Goal: Task Accomplishment & Management: Manage account settings

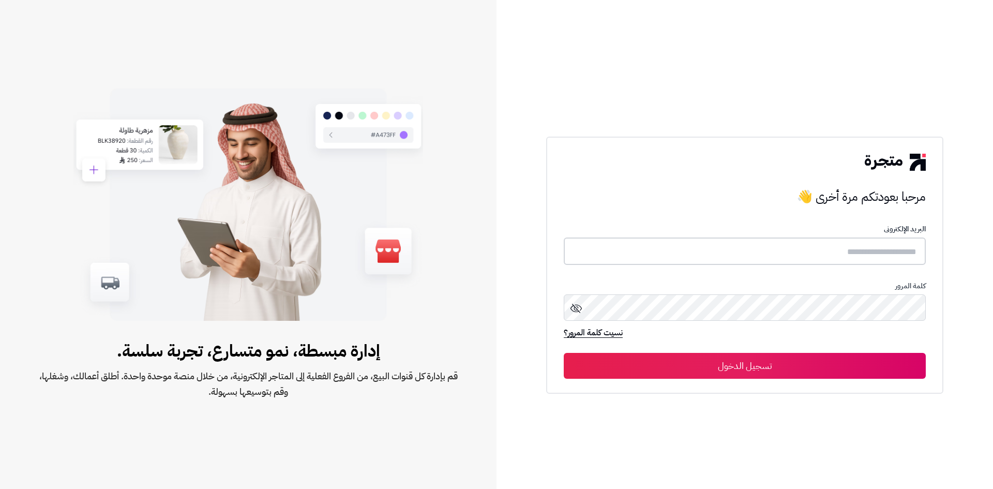
type input "**********"
click at [781, 367] on button "تسجيل الدخول" at bounding box center [745, 365] width 362 height 26
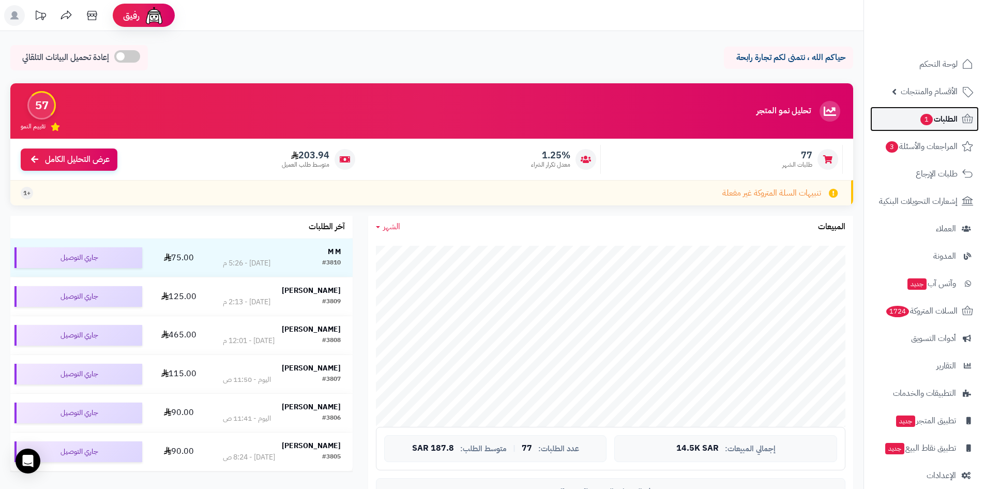
click at [933, 113] on span "الطلبات 1" at bounding box center [939, 119] width 38 height 14
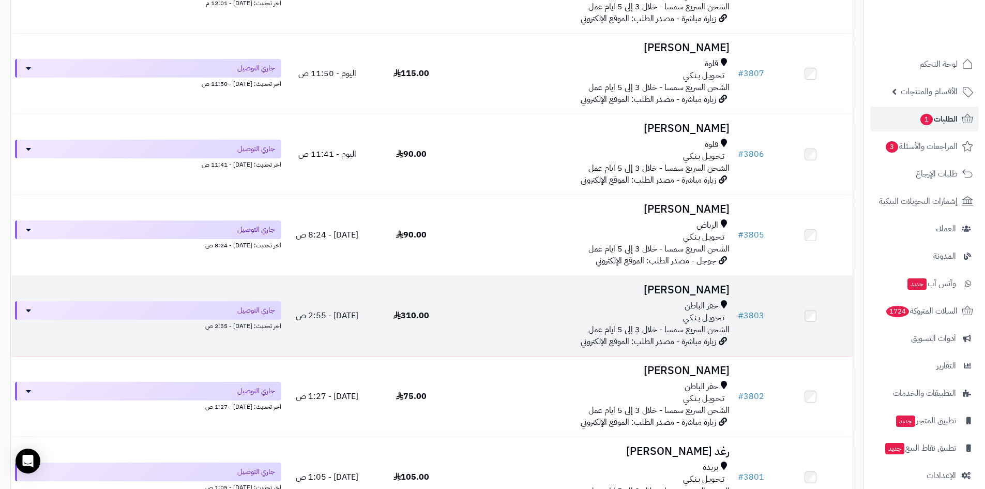
scroll to position [362, 0]
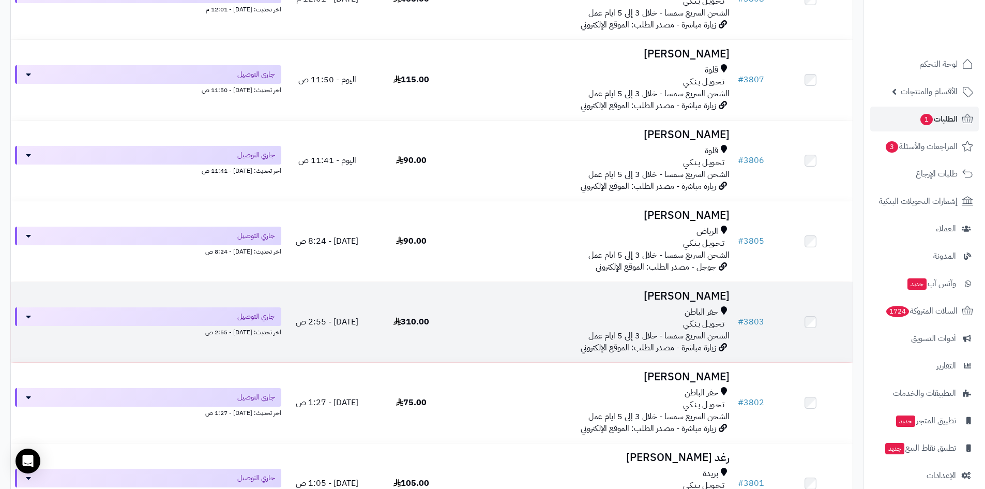
click at [686, 293] on h3 "[PERSON_NAME]" at bounding box center [594, 296] width 272 height 12
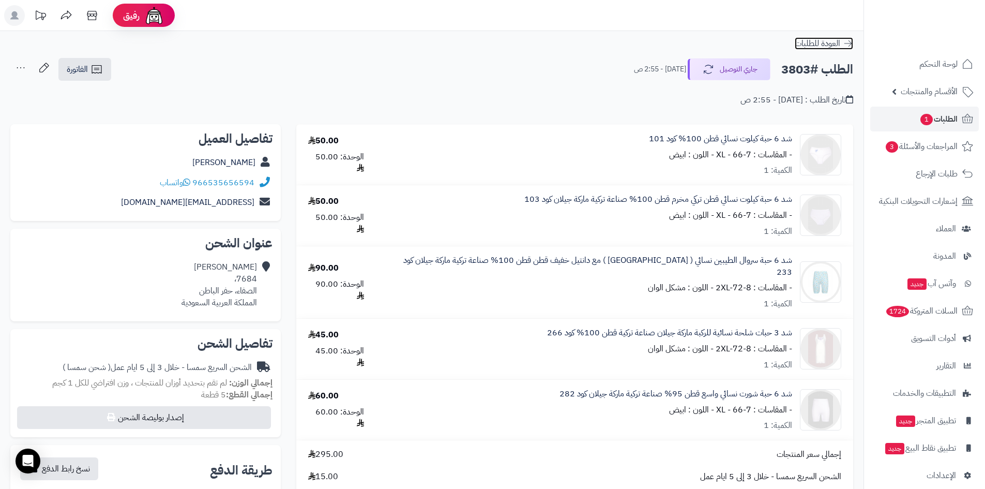
click at [832, 39] on span "العودة للطلبات" at bounding box center [818, 43] width 46 height 12
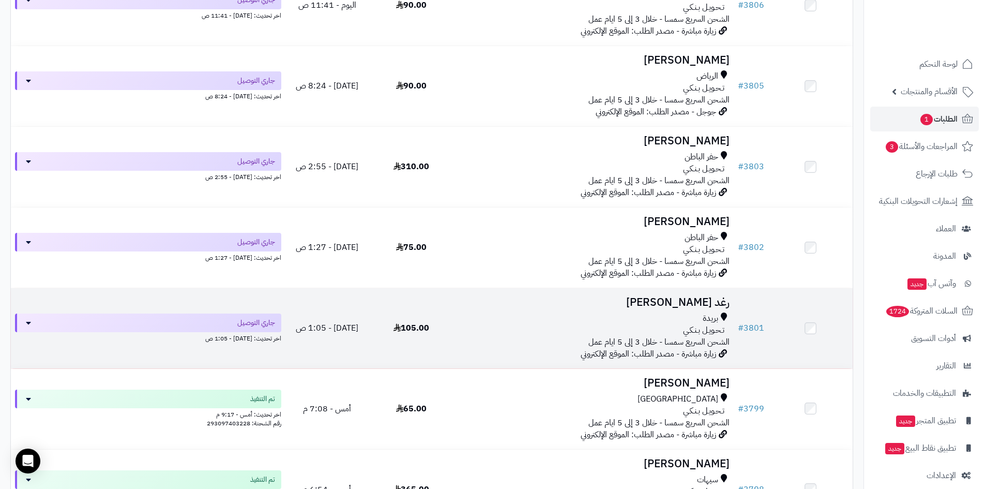
scroll to position [569, 0]
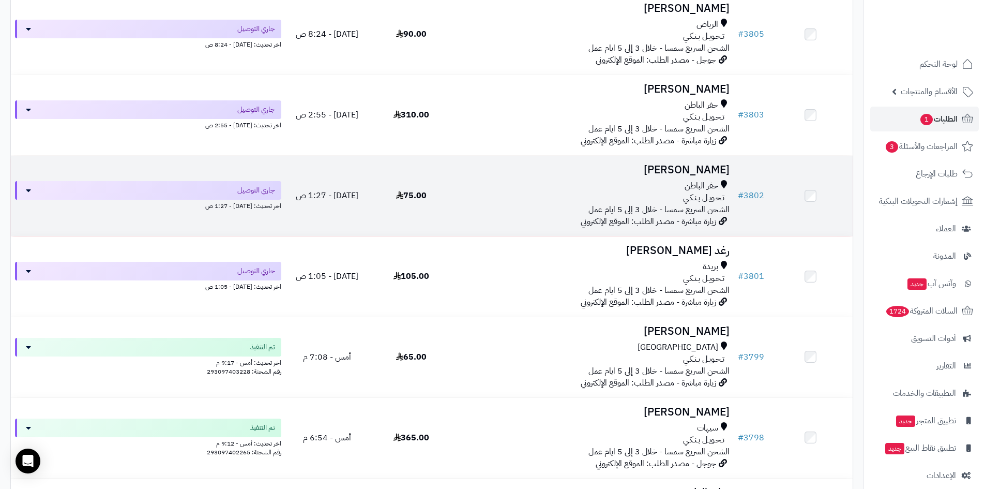
click at [696, 188] on span "حفر الباطن" at bounding box center [702, 186] width 34 height 12
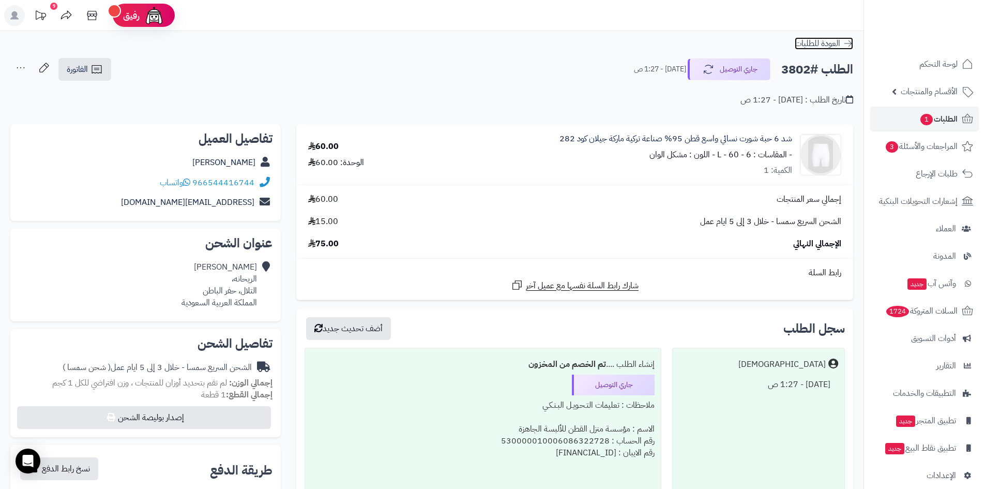
click at [812, 44] on span "العودة للطلبات" at bounding box center [818, 43] width 46 height 12
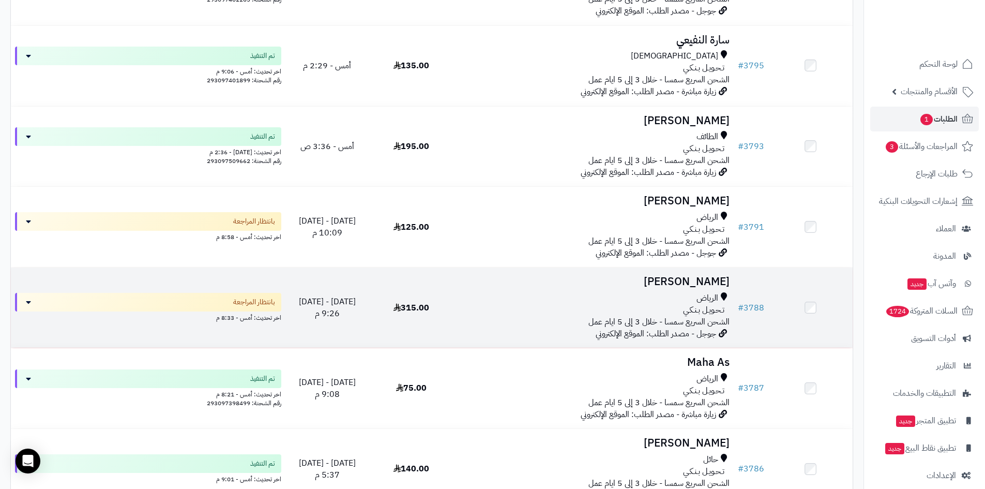
scroll to position [1086, 0]
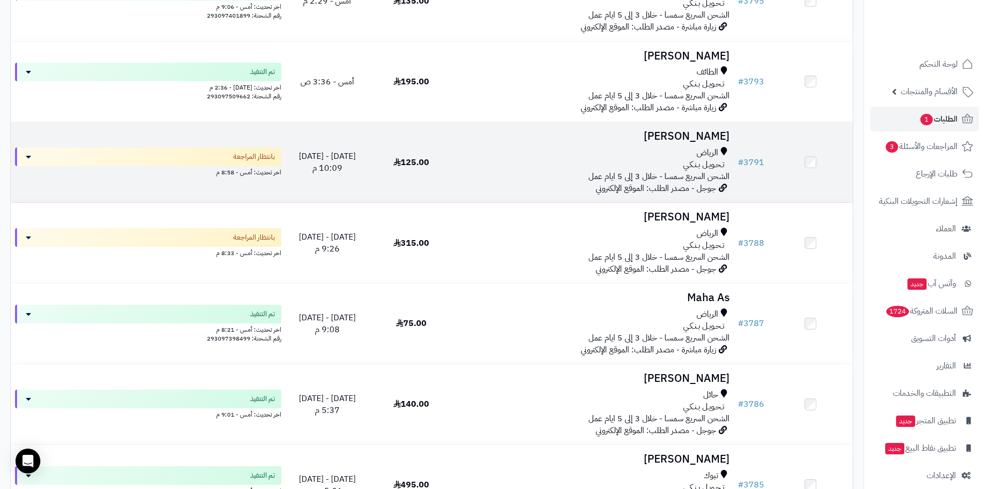
click at [700, 136] on h3 "[PERSON_NAME]" at bounding box center [594, 136] width 272 height 12
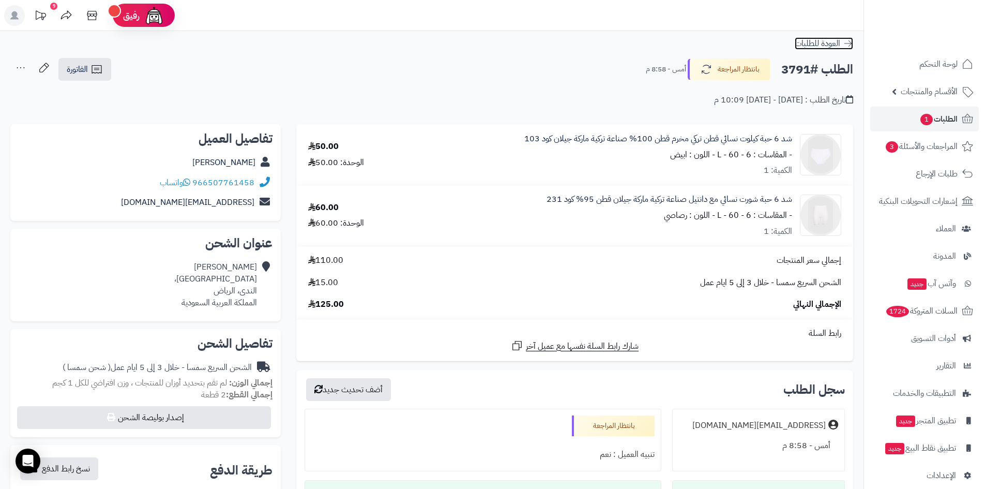
click at [830, 43] on span "العودة للطلبات" at bounding box center [818, 43] width 46 height 12
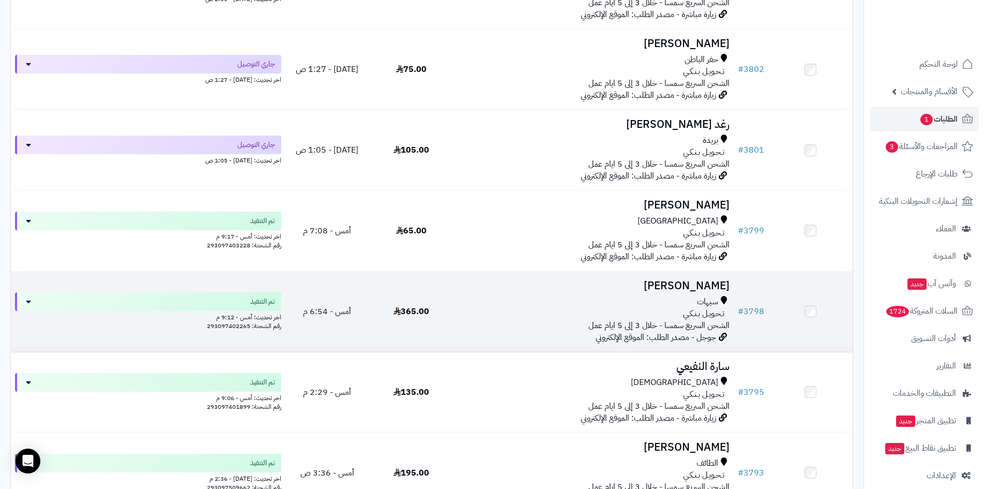
scroll to position [724, 0]
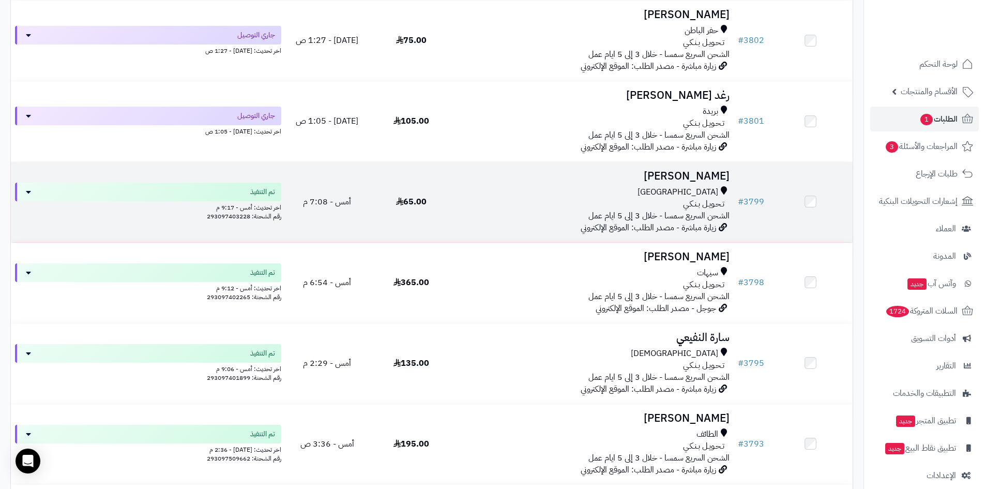
click at [617, 206] on div "تـحـويـل بـنـكـي" at bounding box center [594, 204] width 272 height 12
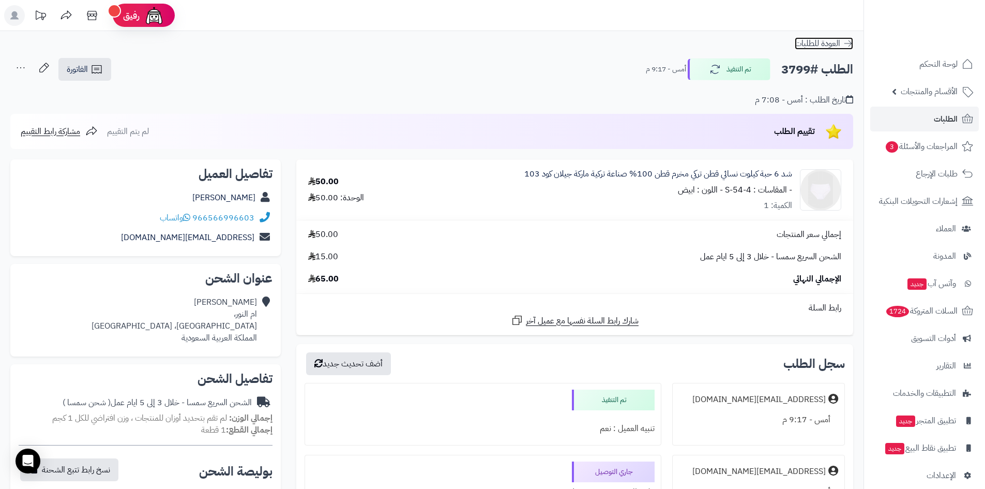
click at [814, 44] on span "العودة للطلبات" at bounding box center [818, 43] width 46 height 12
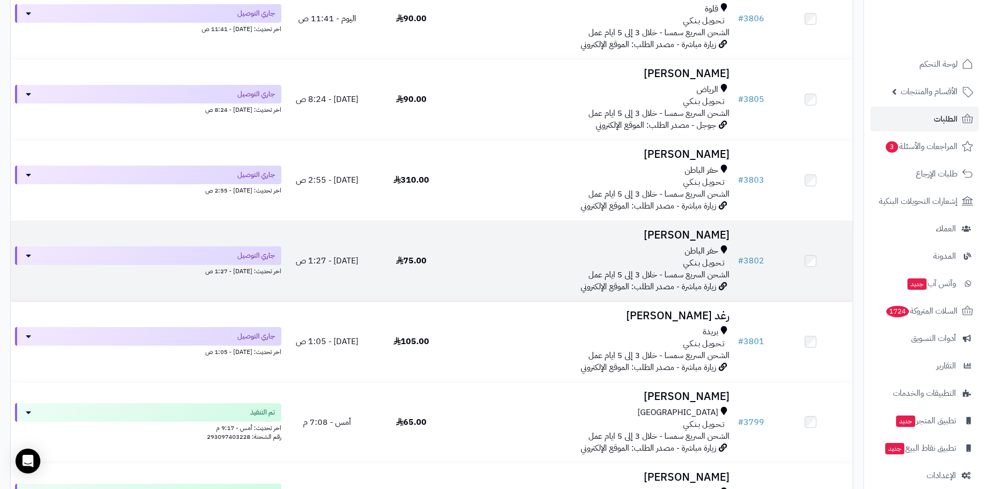
scroll to position [569, 0]
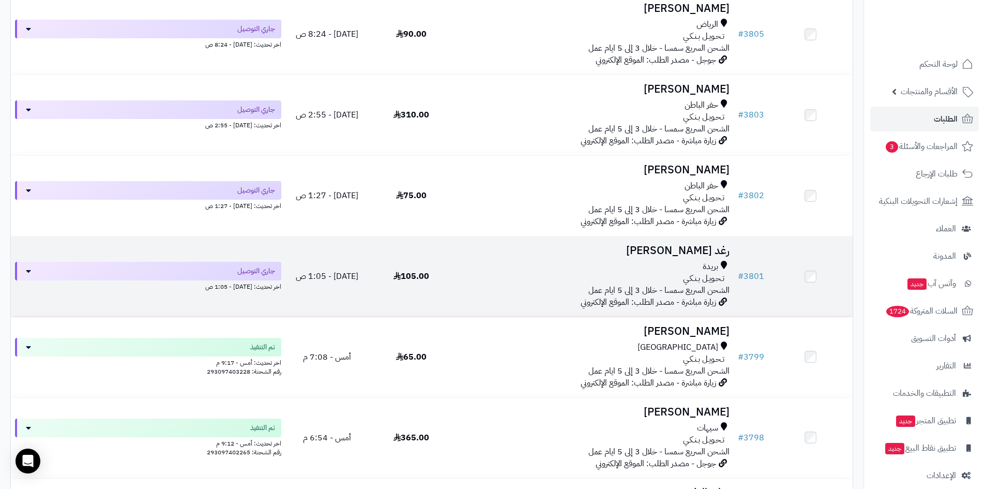
click at [695, 275] on span "تـحـويـل بـنـكـي" at bounding box center [703, 279] width 41 height 12
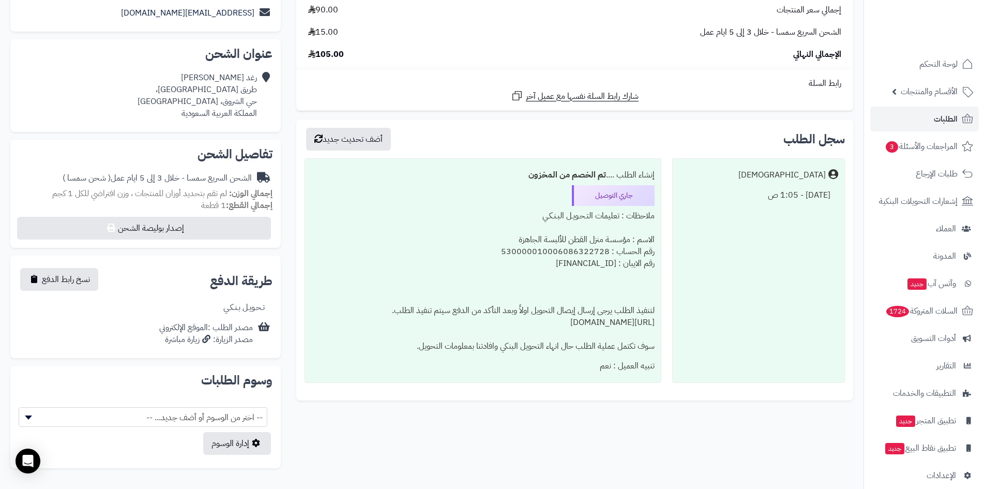
scroll to position [249, 0]
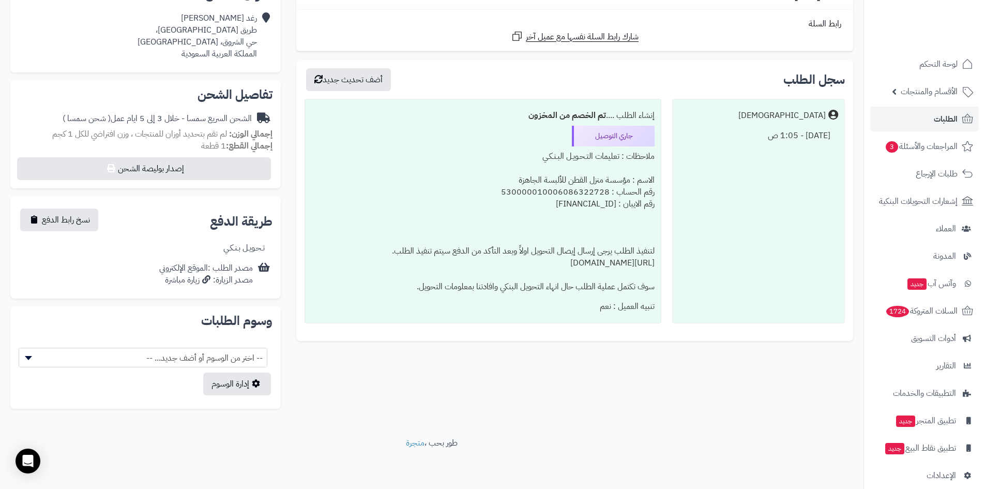
click at [192, 279] on div "مصدر الزيارة: زيارة مباشرة" at bounding box center [206, 280] width 94 height 12
click at [205, 279] on icon at bounding box center [206, 279] width 8 height 8
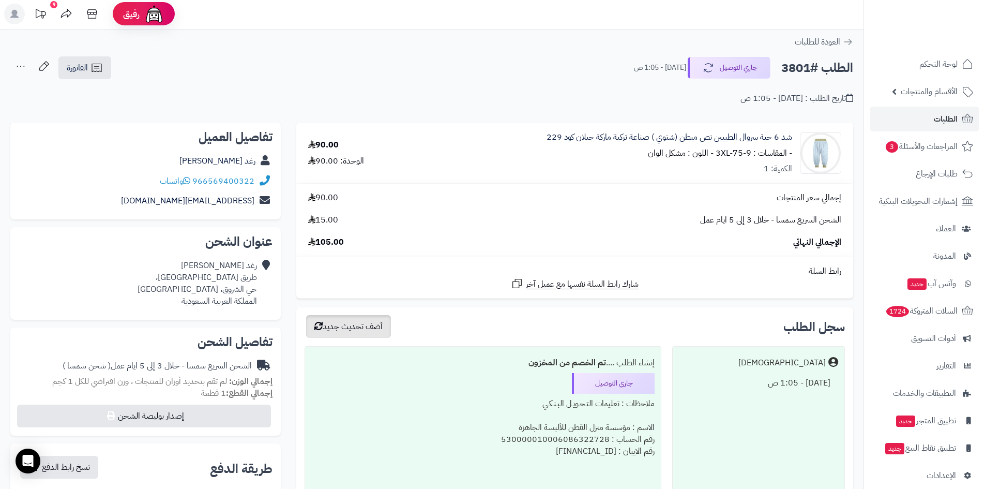
scroll to position [0, 0]
click at [824, 41] on span "العودة للطلبات" at bounding box center [818, 43] width 46 height 12
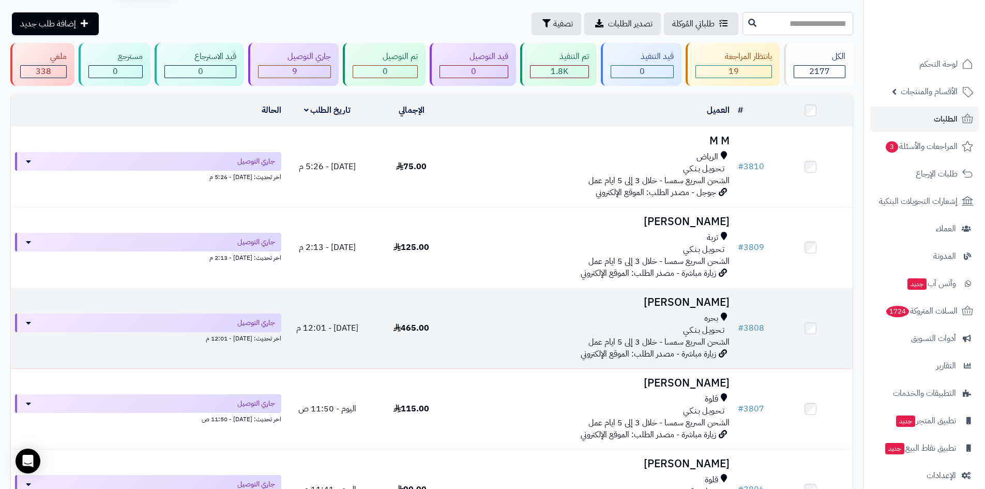
scroll to position [52, 0]
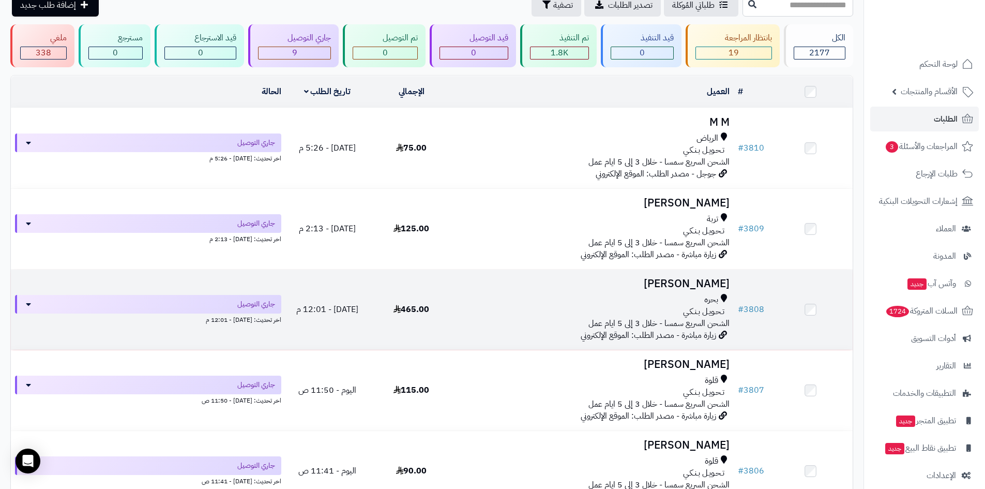
click at [684, 320] on span "الشحن السريع سمسا - خلال 3 إلى 5 ايام عمل" at bounding box center [659, 323] width 141 height 12
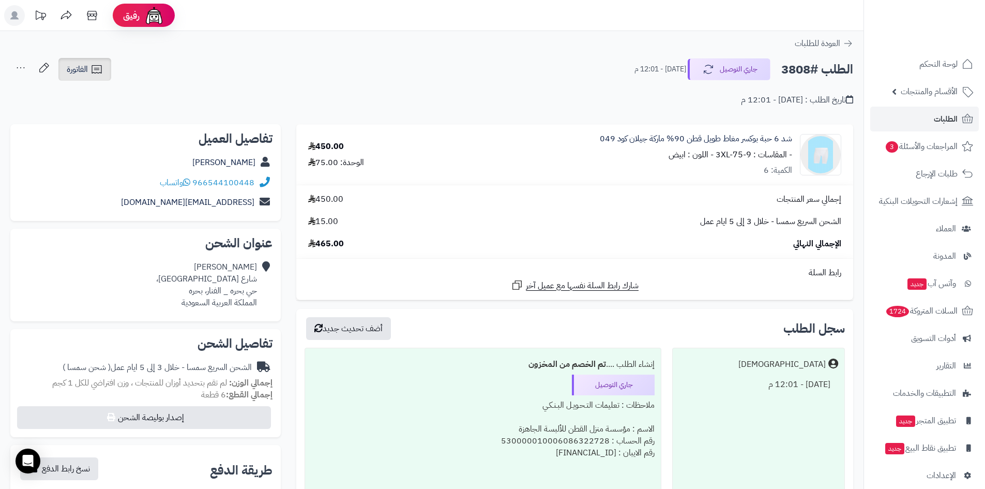
click at [87, 74] on span "الفاتورة" at bounding box center [77, 69] width 21 height 12
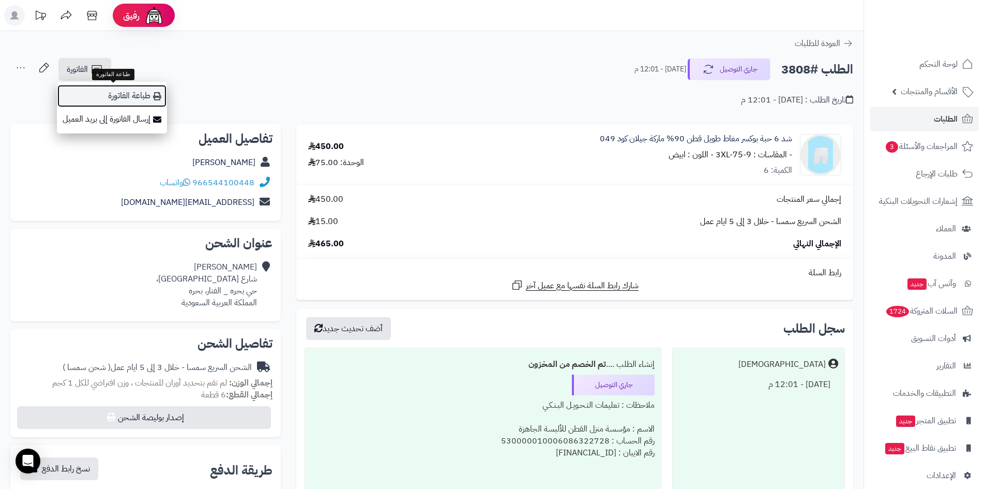
click at [130, 98] on link "طباعة الفاتورة" at bounding box center [112, 95] width 110 height 23
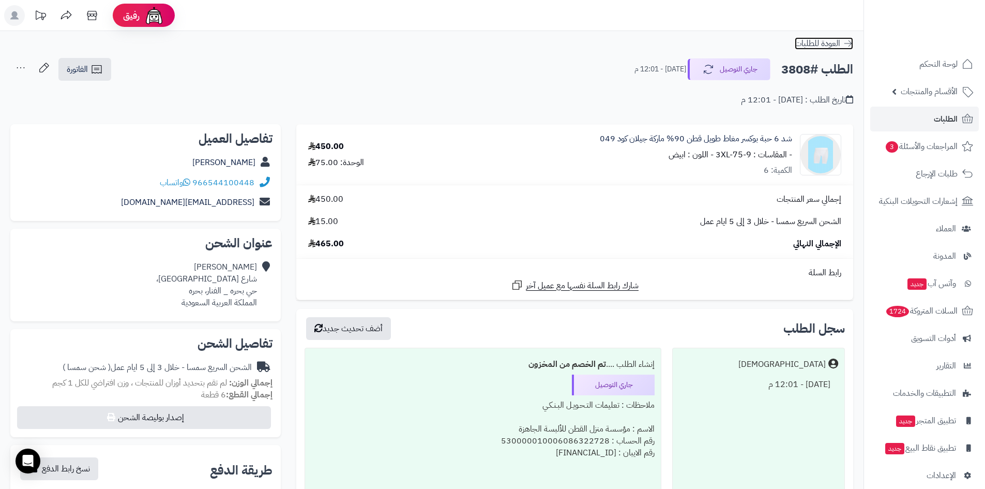
click at [832, 44] on span "العودة للطلبات" at bounding box center [818, 43] width 46 height 12
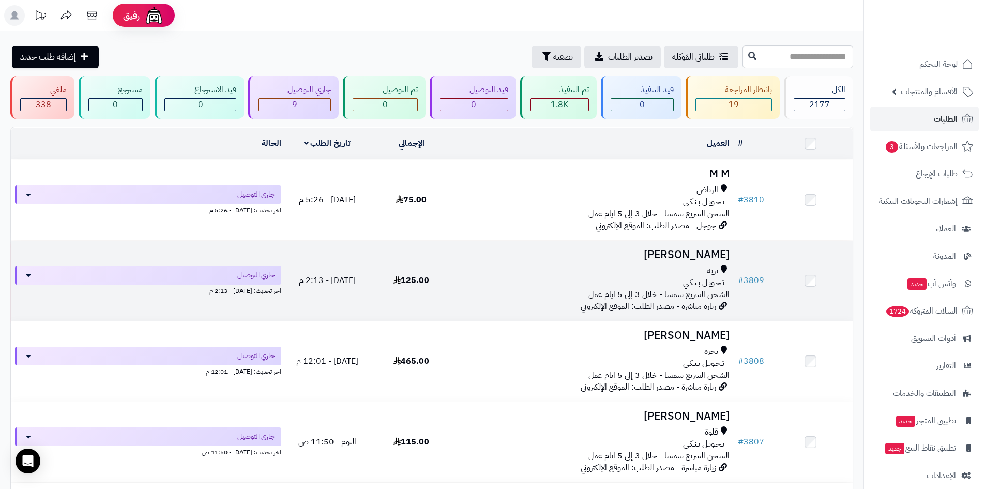
scroll to position [52, 0]
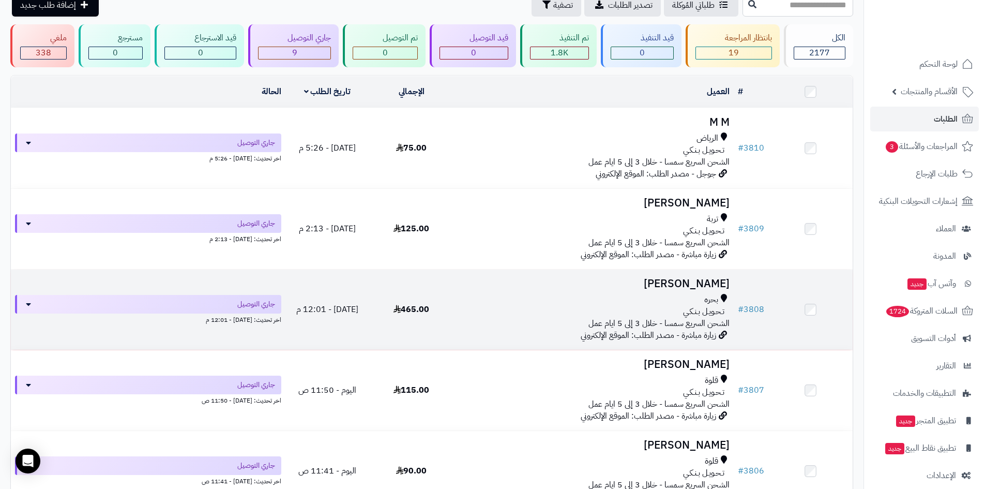
click at [708, 321] on span "الشحن السريع سمسا - خلال 3 إلى 5 ايام عمل" at bounding box center [659, 323] width 141 height 12
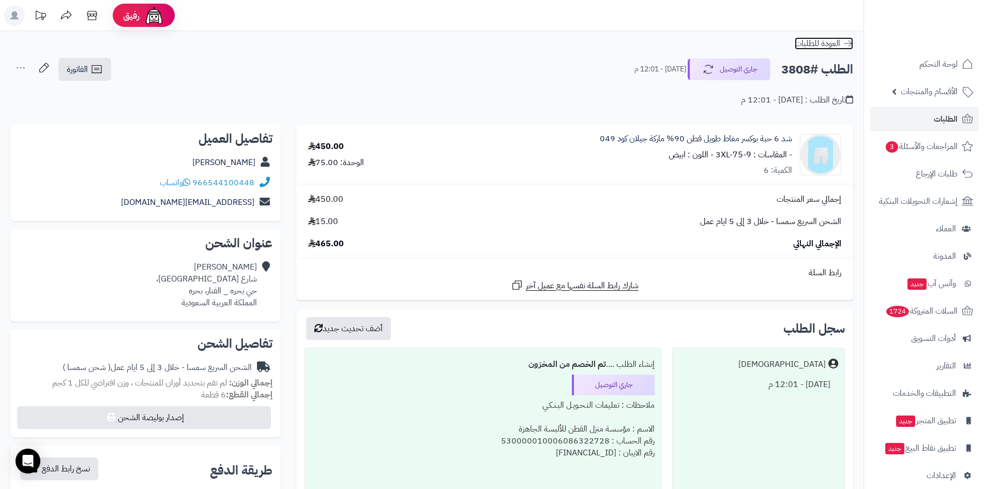
click at [829, 41] on span "العودة للطلبات" at bounding box center [818, 43] width 46 height 12
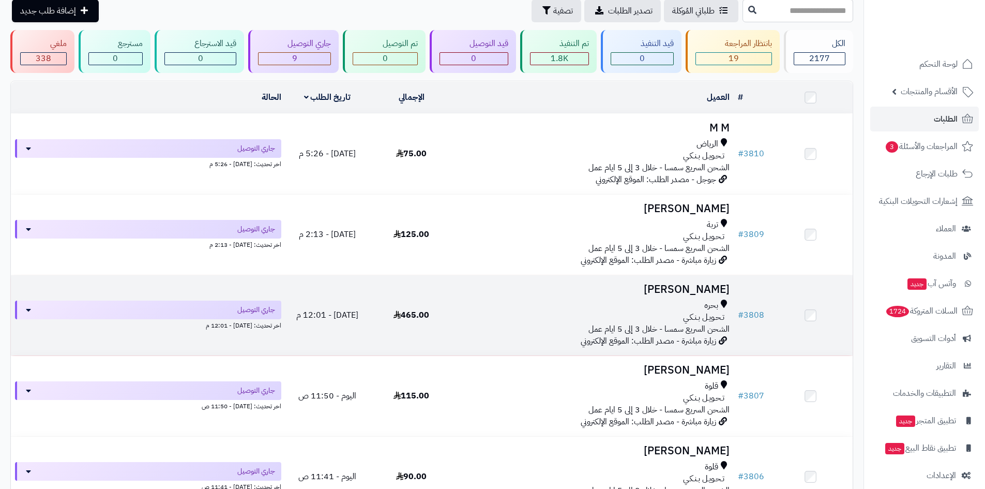
scroll to position [103, 0]
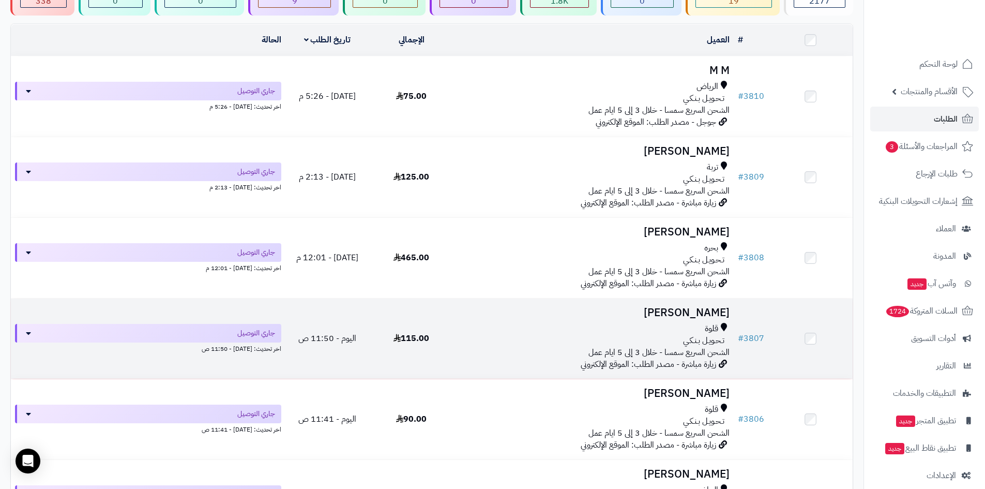
click at [703, 310] on h3 "[PERSON_NAME]" at bounding box center [594, 313] width 272 height 12
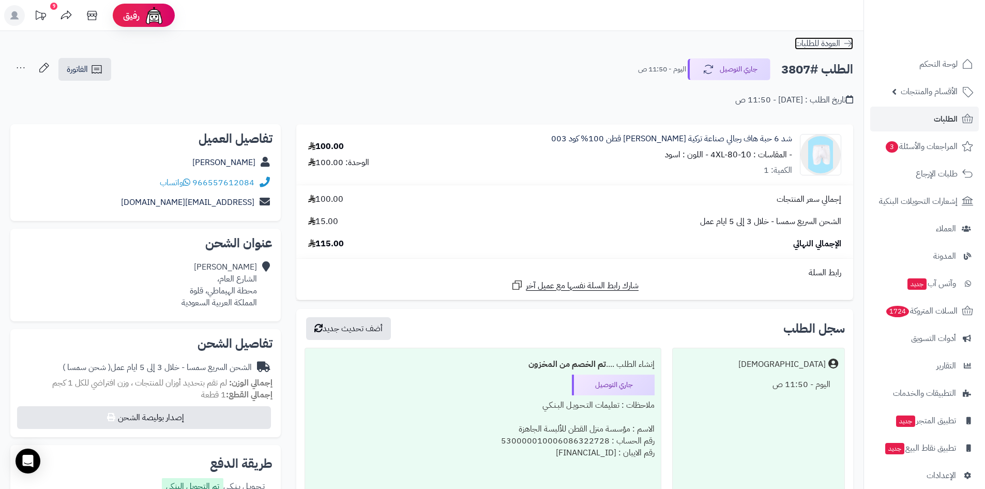
click at [838, 41] on span "العودة للطلبات" at bounding box center [818, 43] width 46 height 12
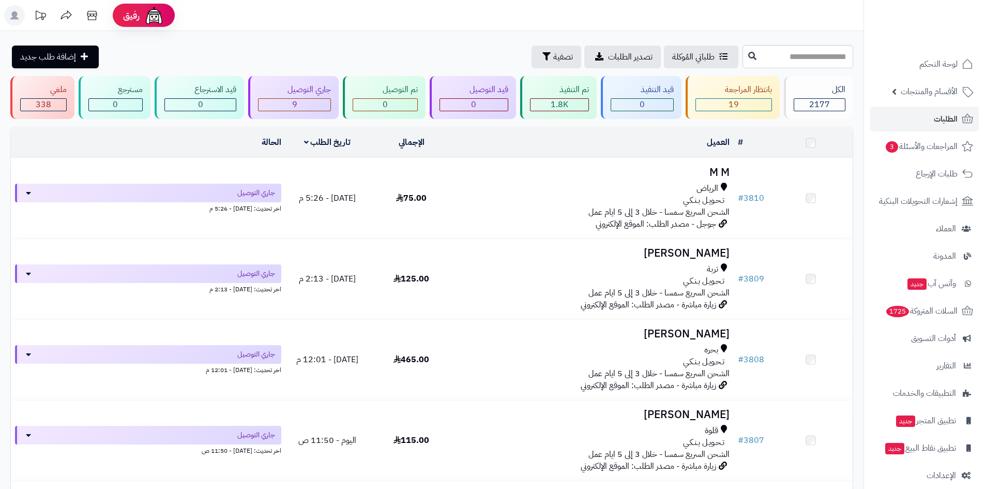
scroll to position [155, 0]
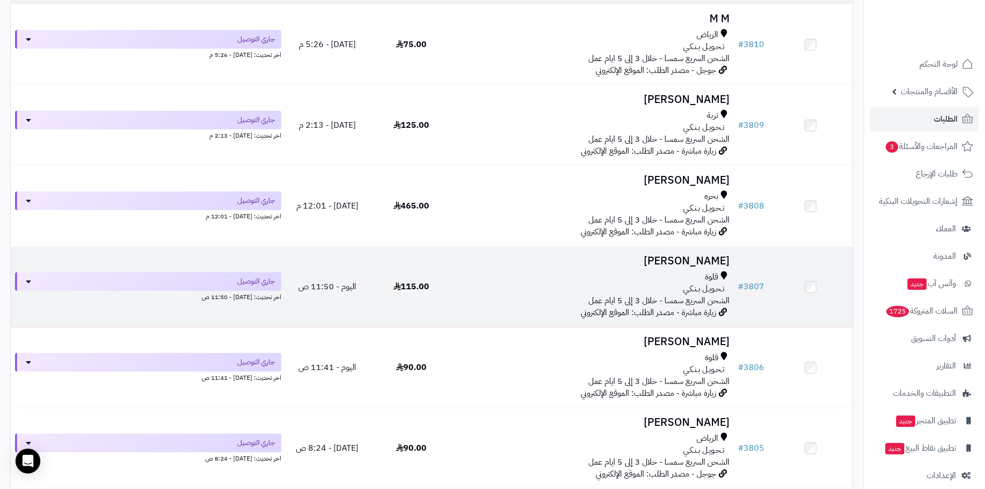
click at [693, 260] on h3 "[PERSON_NAME]" at bounding box center [594, 261] width 272 height 12
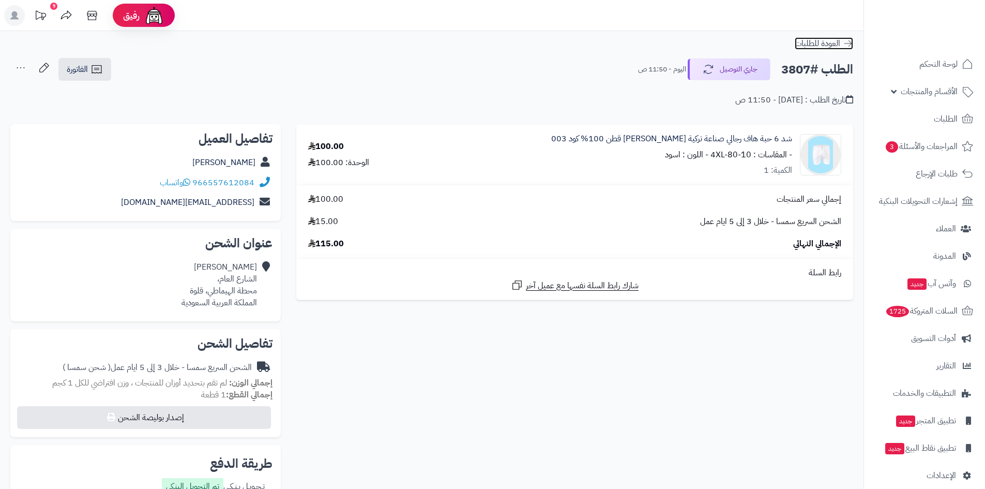
click at [827, 41] on span "العودة للطلبات" at bounding box center [818, 43] width 46 height 12
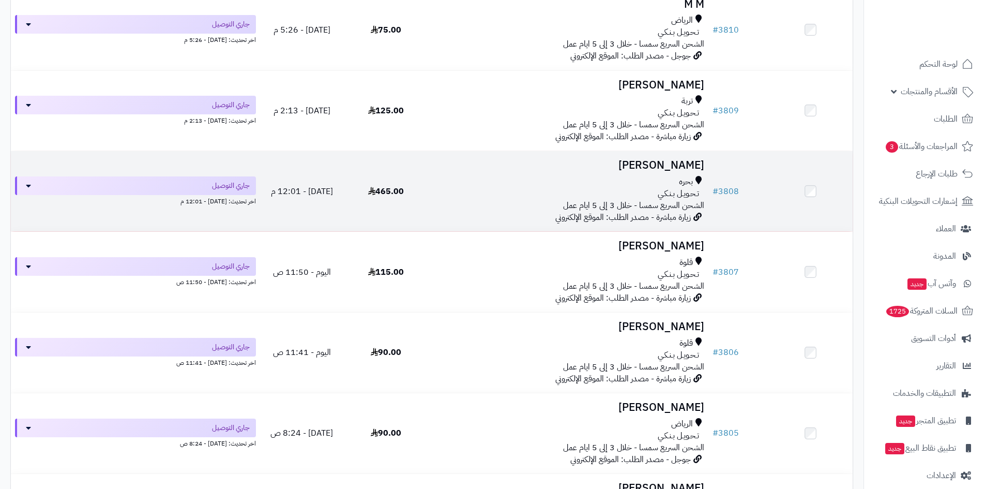
scroll to position [259, 0]
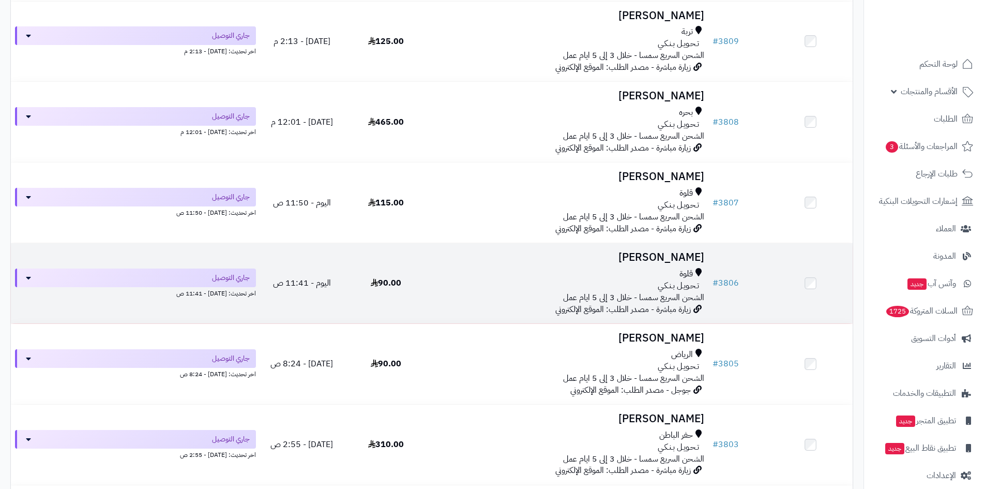
click at [676, 292] on span "الشحن السريع سمسا - خلال 3 إلى 5 ايام عمل" at bounding box center [633, 297] width 141 height 12
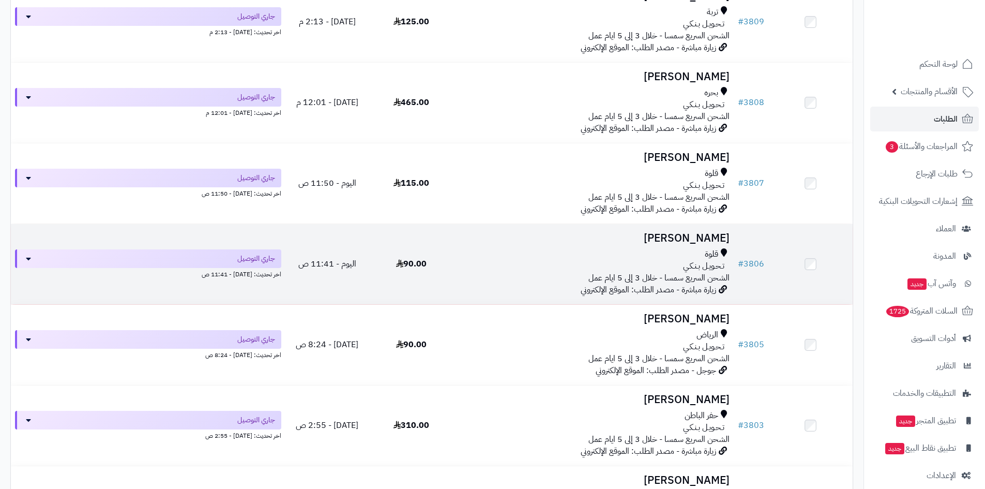
scroll to position [237, 0]
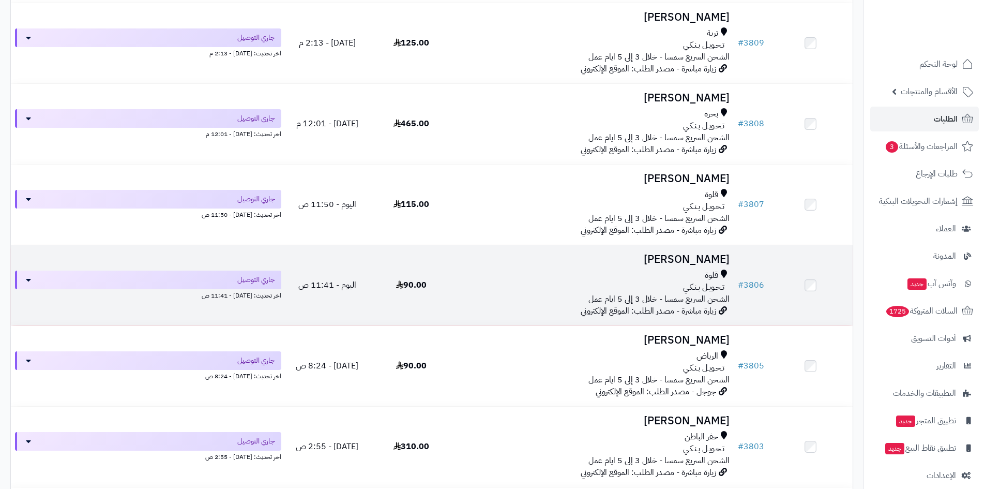
click at [669, 282] on div "تـحـويـل بـنـكـي" at bounding box center [594, 287] width 272 height 12
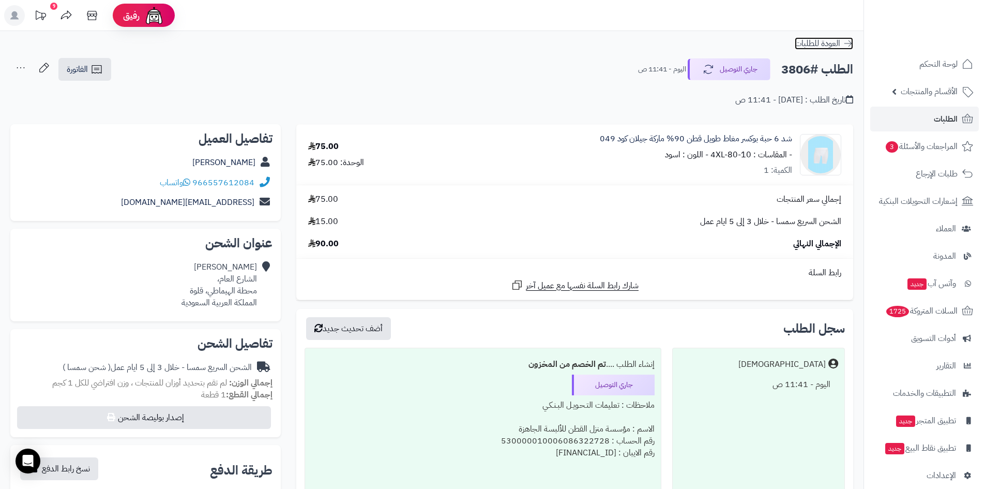
click at [822, 40] on span "العودة للطلبات" at bounding box center [818, 43] width 46 height 12
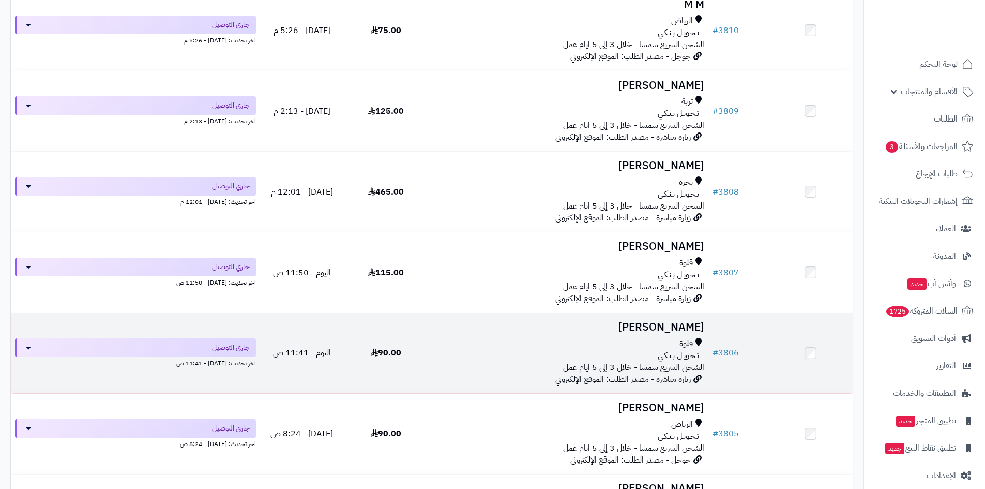
scroll to position [207, 0]
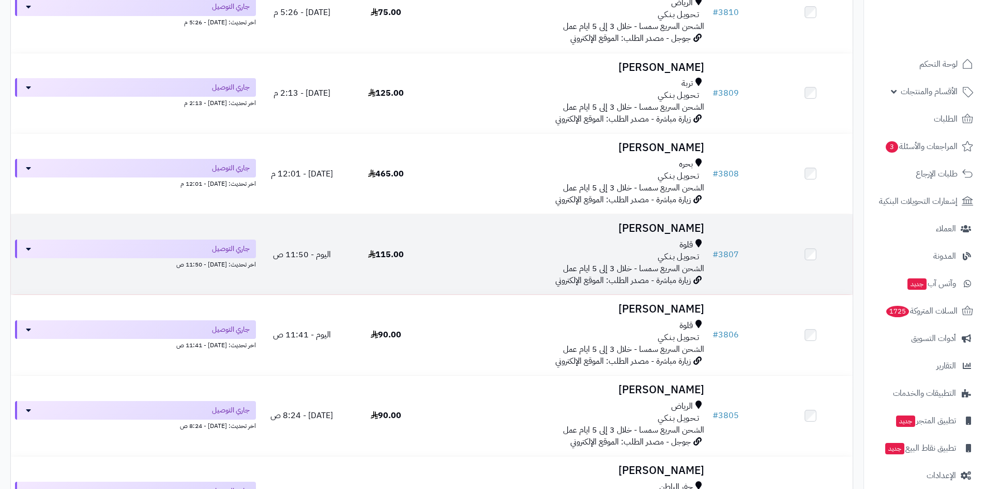
click at [640, 263] on span "الشحن السريع سمسا - خلال 3 إلى 5 ايام عمل" at bounding box center [633, 268] width 141 height 12
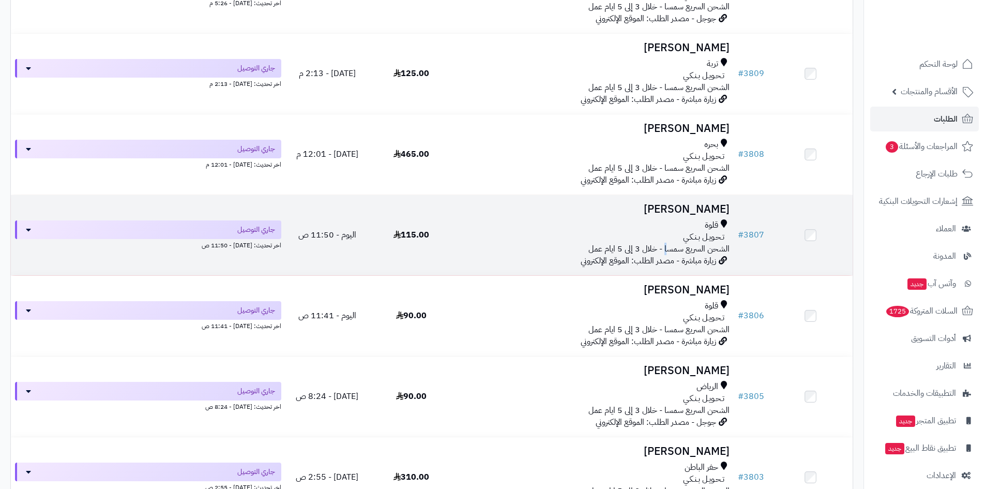
scroll to position [186, 0]
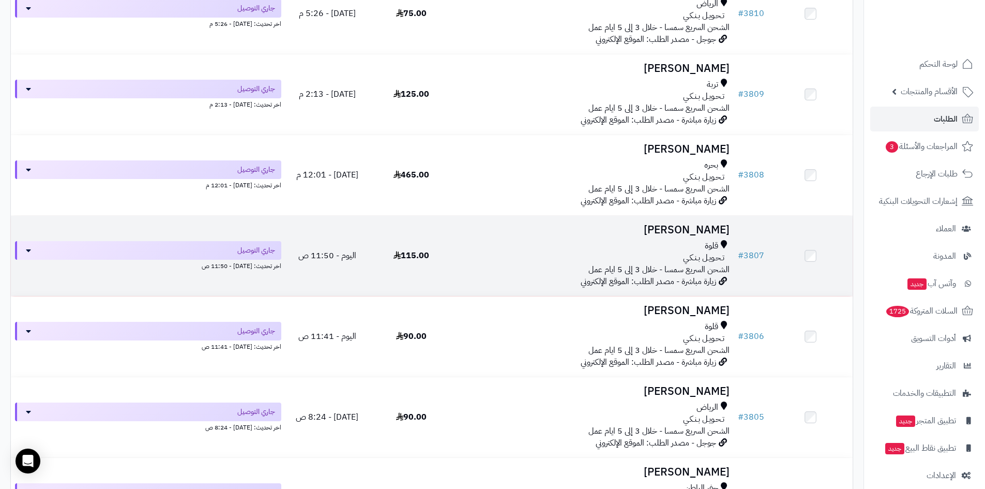
click at [693, 268] on span "الشحن السريع سمسا - خلال 3 إلى 5 ايام عمل" at bounding box center [659, 269] width 141 height 12
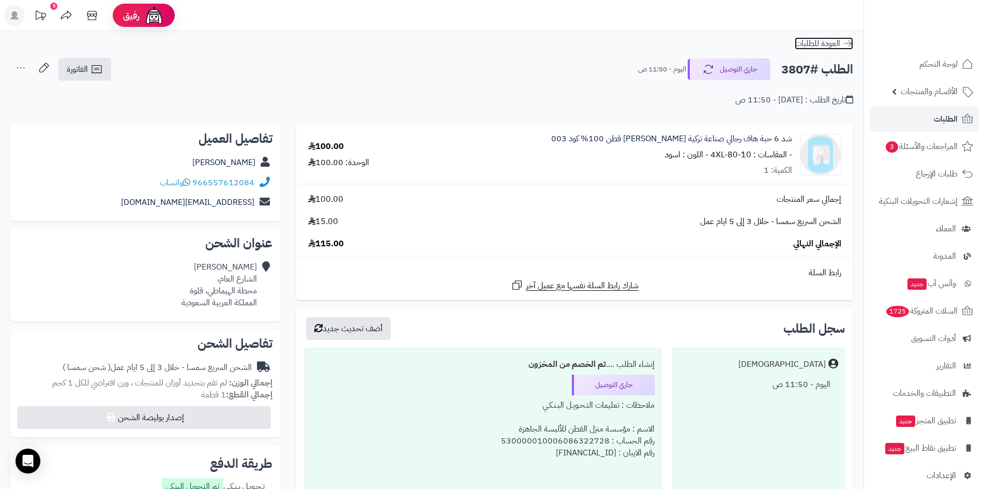
click at [814, 42] on span "العودة للطلبات" at bounding box center [818, 43] width 46 height 12
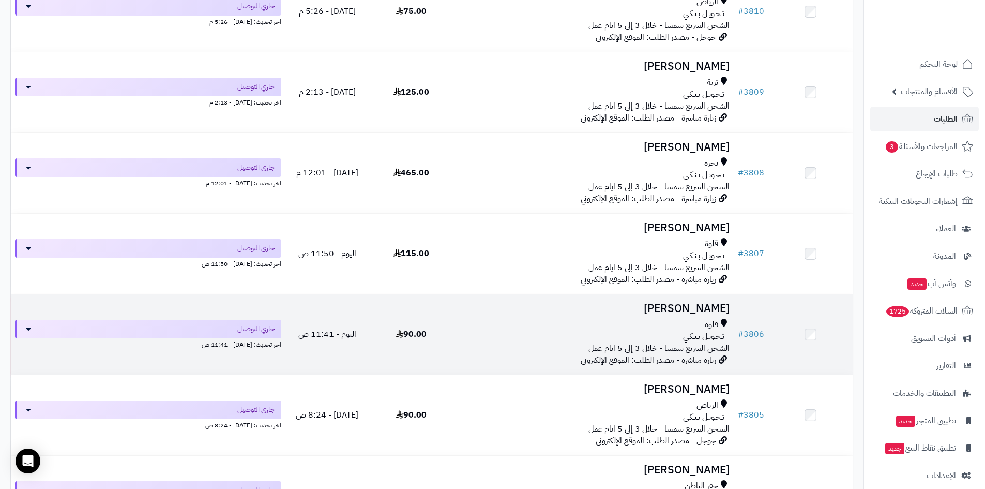
scroll to position [207, 0]
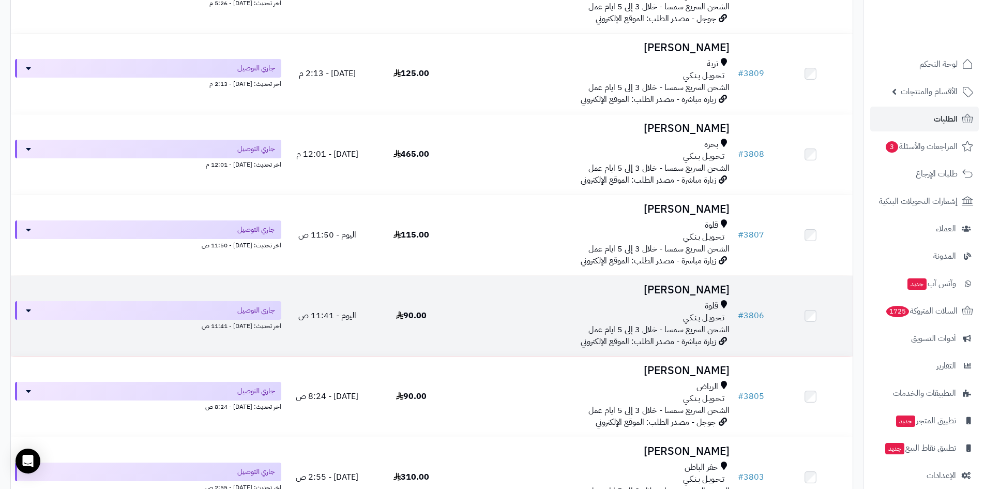
click at [714, 312] on span "تـحـويـل بـنـكـي" at bounding box center [703, 318] width 41 height 12
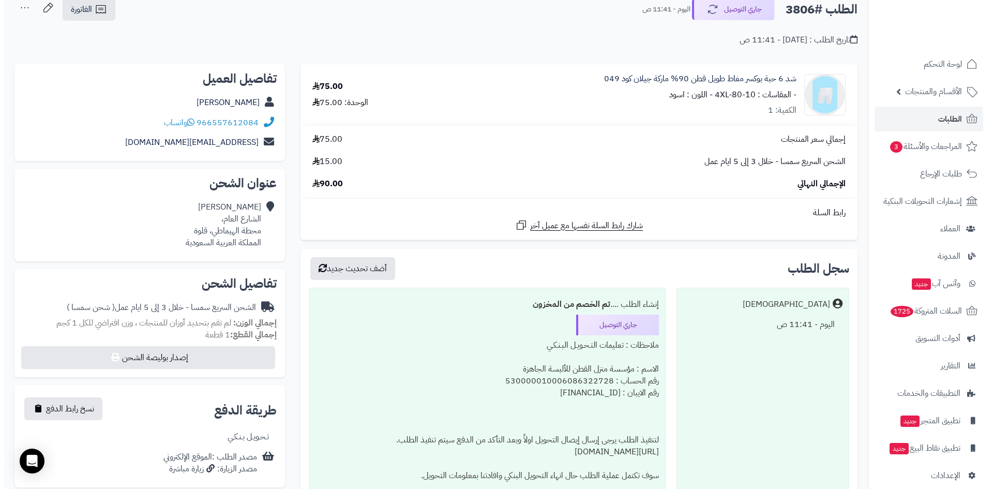
scroll to position [42, 0]
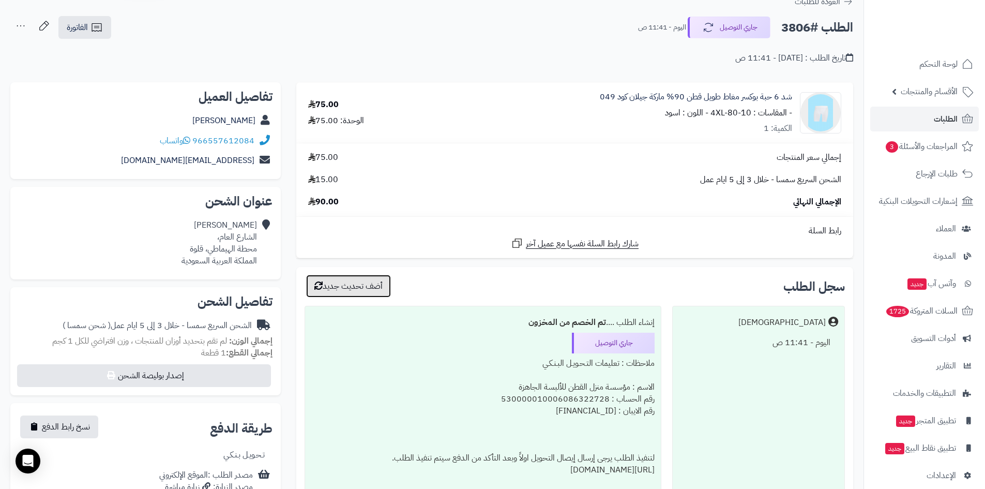
click at [362, 287] on button "أضف تحديث جديد" at bounding box center [348, 286] width 85 height 23
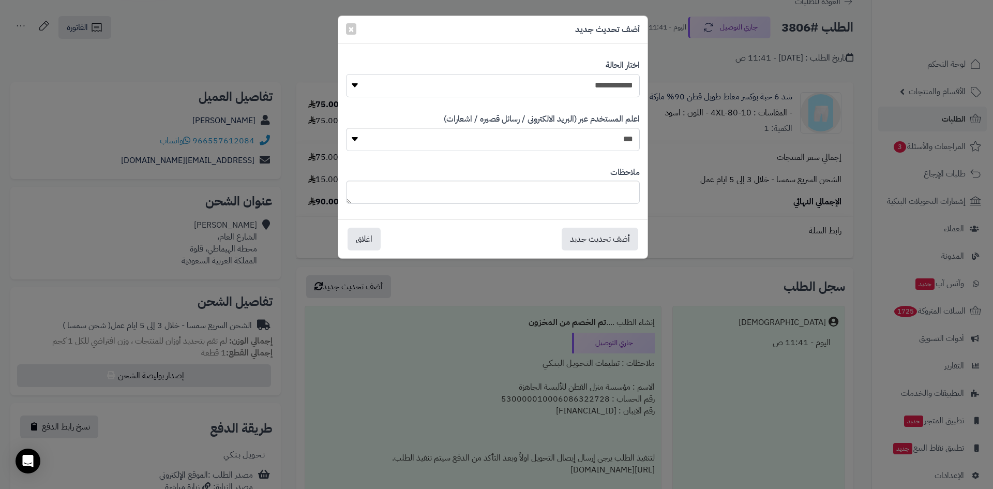
click at [565, 89] on select "**********" at bounding box center [493, 85] width 294 height 23
click at [556, 84] on select "**********" at bounding box center [493, 85] width 294 height 23
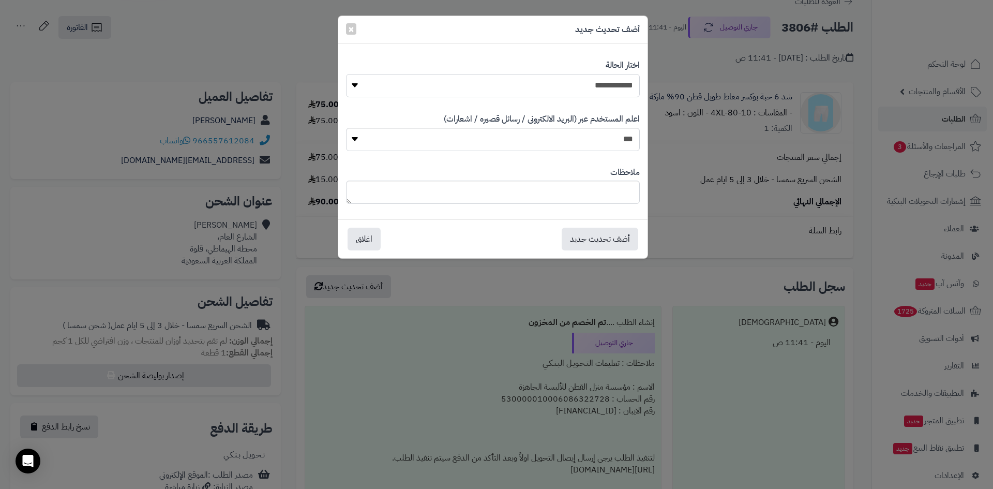
select select "**"
click at [346, 74] on select "**********" at bounding box center [493, 85] width 294 height 23
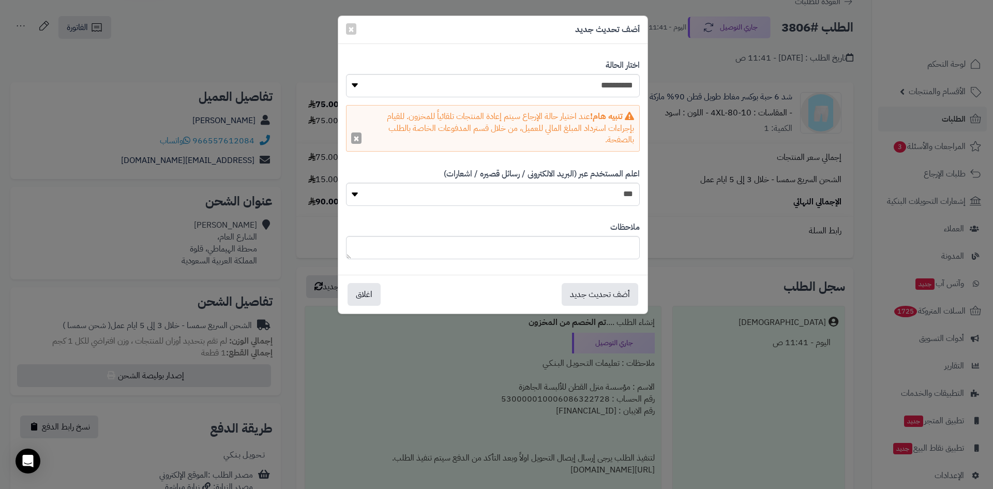
click at [355, 139] on button "×" at bounding box center [356, 137] width 10 height 11
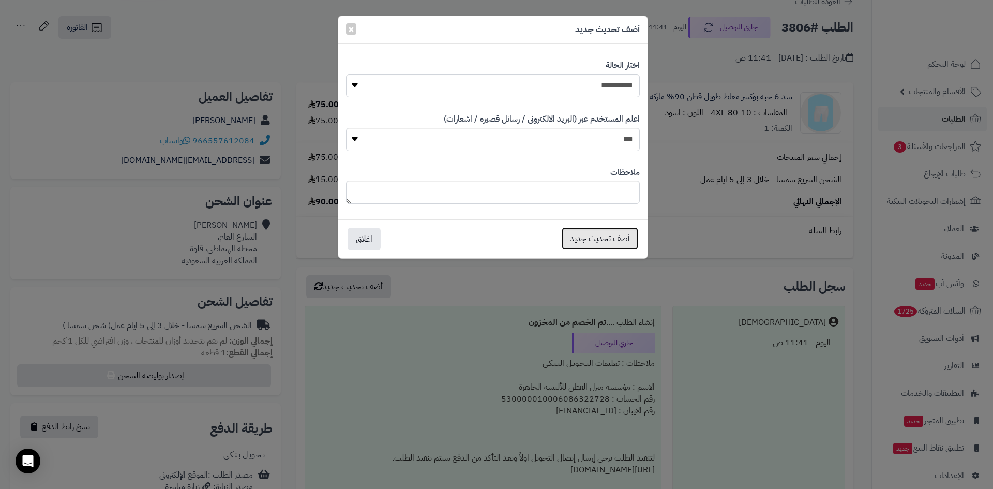
click at [606, 237] on button "أضف تحديث جديد" at bounding box center [600, 238] width 77 height 23
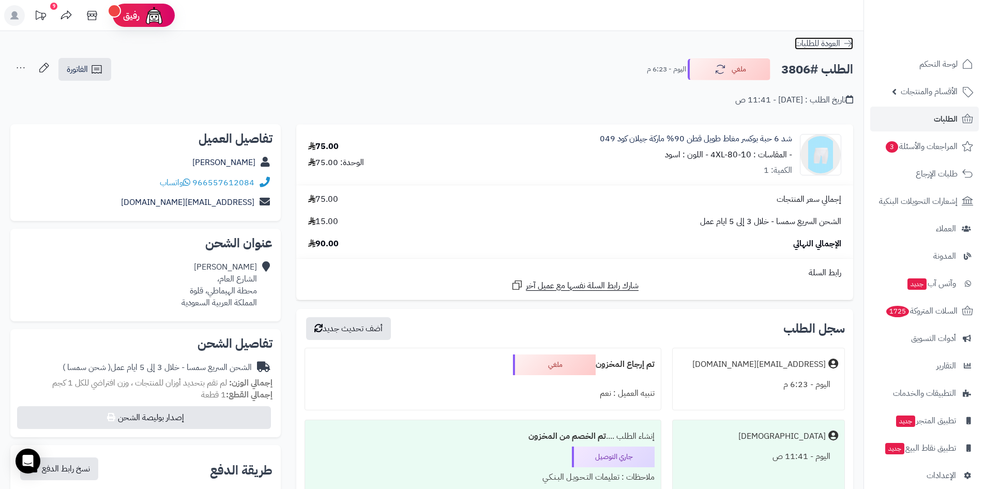
click at [835, 42] on span "العودة للطلبات" at bounding box center [818, 43] width 46 height 12
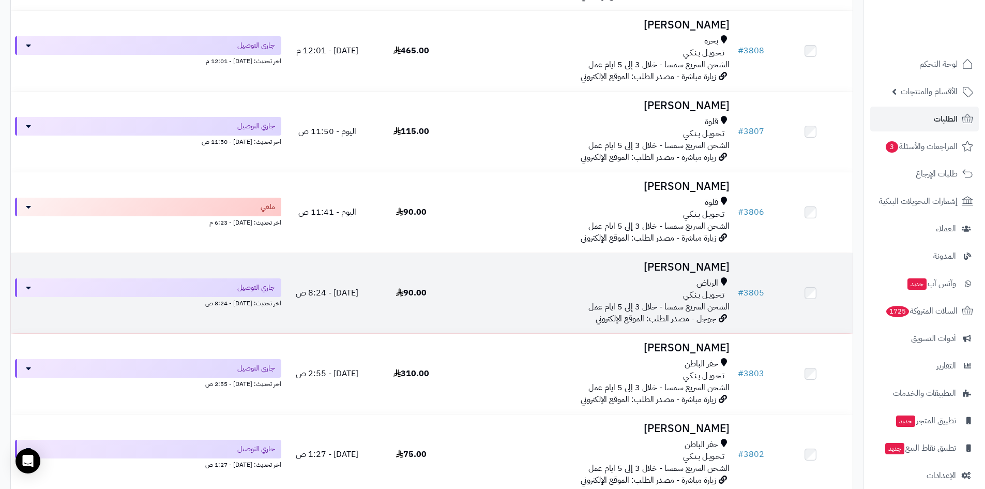
scroll to position [259, 0]
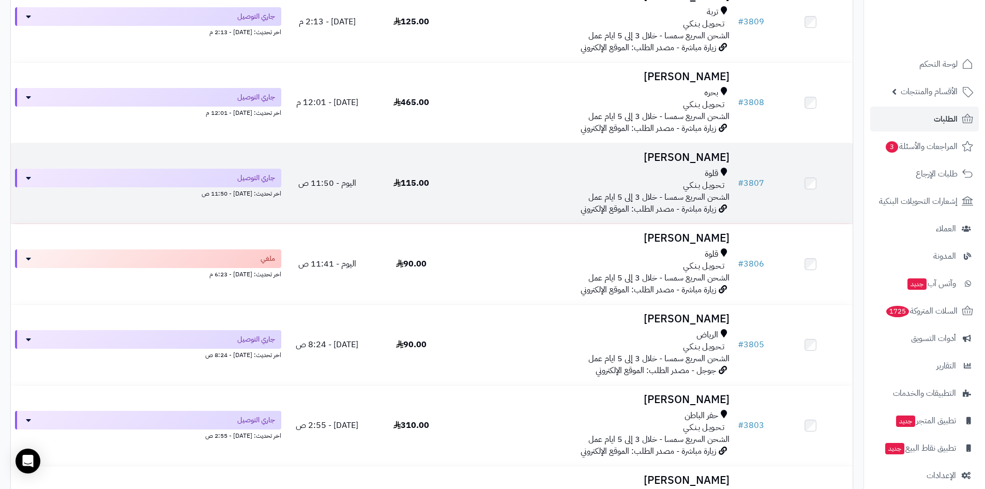
click at [654, 196] on span "الشحن السريع سمسا - خلال 3 إلى 5 ايام عمل" at bounding box center [659, 197] width 141 height 12
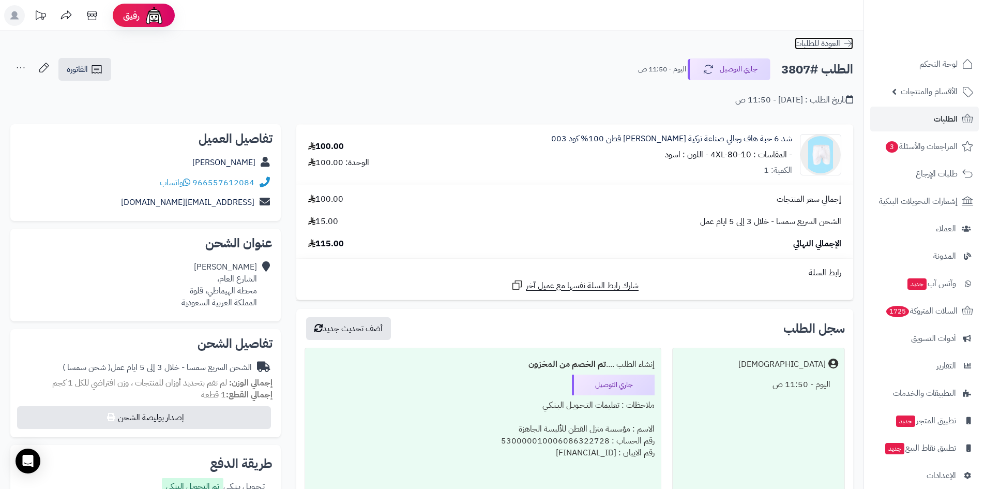
click at [817, 43] on span "العودة للطلبات" at bounding box center [818, 43] width 46 height 12
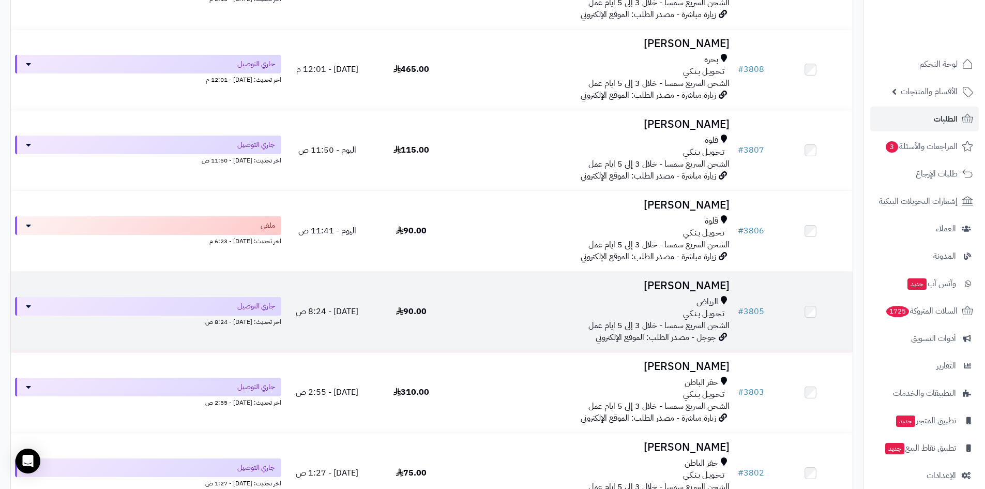
scroll to position [310, 0]
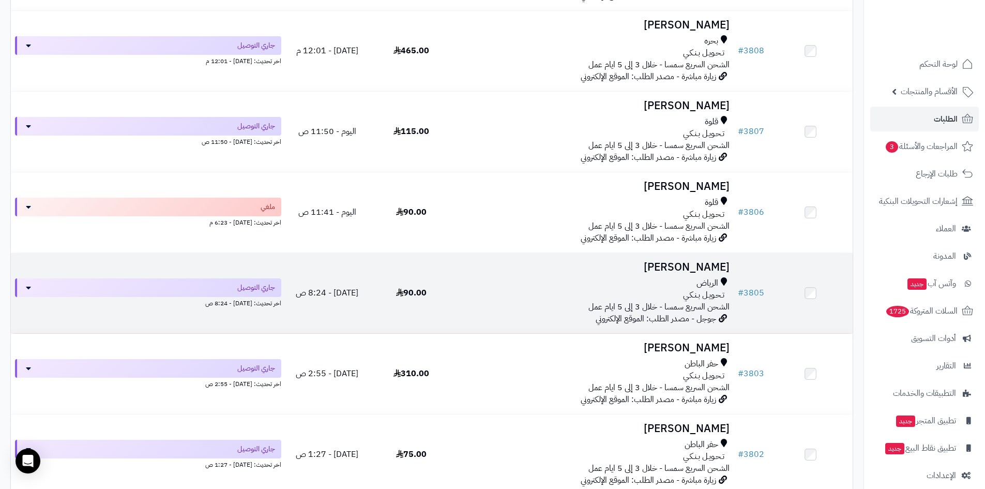
click at [680, 265] on h3 "[PERSON_NAME]" at bounding box center [594, 267] width 272 height 12
